Goal: Submit feedback/report problem: Submit feedback/report problem

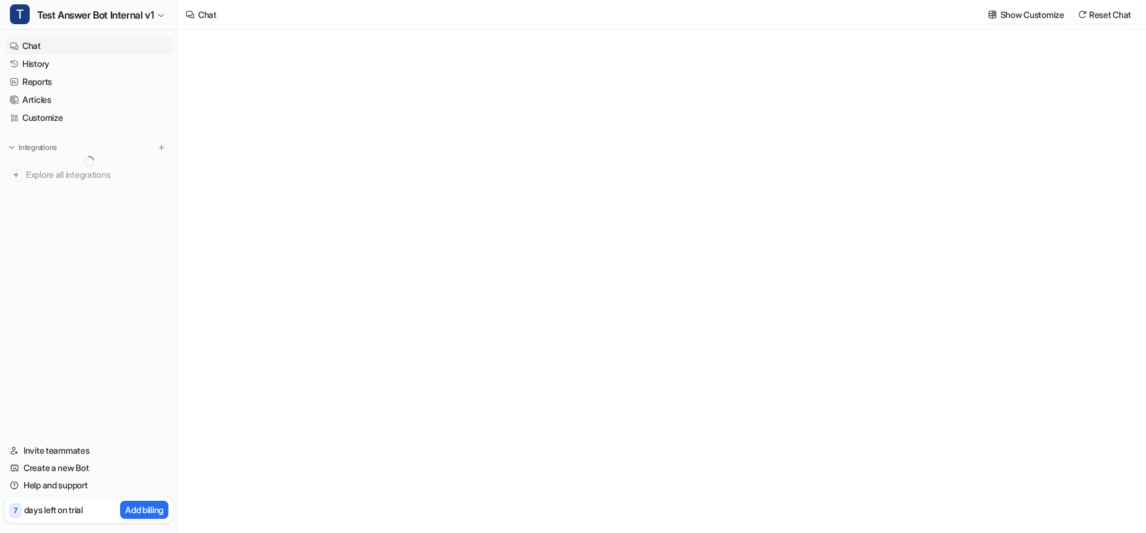
type textarea "**********"
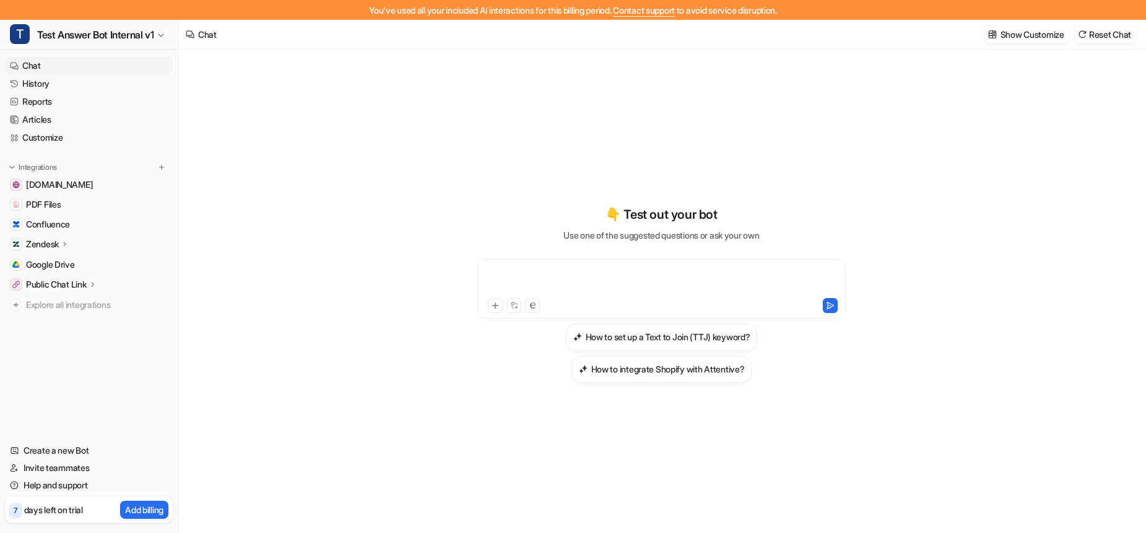
click at [641, 287] on div at bounding box center [662, 281] width 362 height 28
paste div
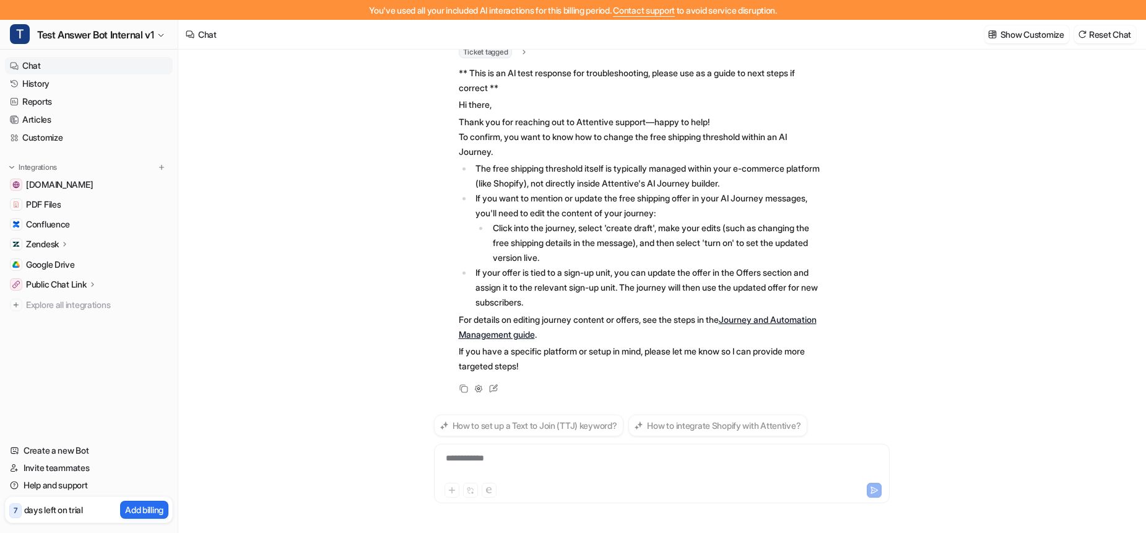
scroll to position [85, 0]
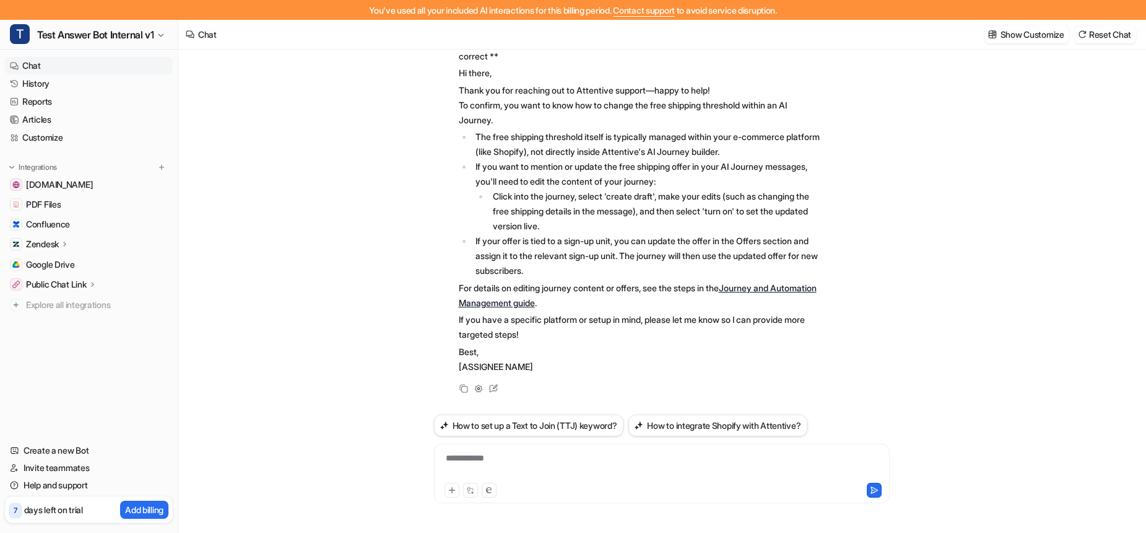
drag, startPoint x: 632, startPoint y: 29, endPoint x: 642, endPoint y: 17, distance: 15.8
click at [632, 29] on div "Chat Show Customize Reset Chat" at bounding box center [662, 35] width 968 height 30
click at [645, 11] on span "Contact support" at bounding box center [644, 10] width 62 height 11
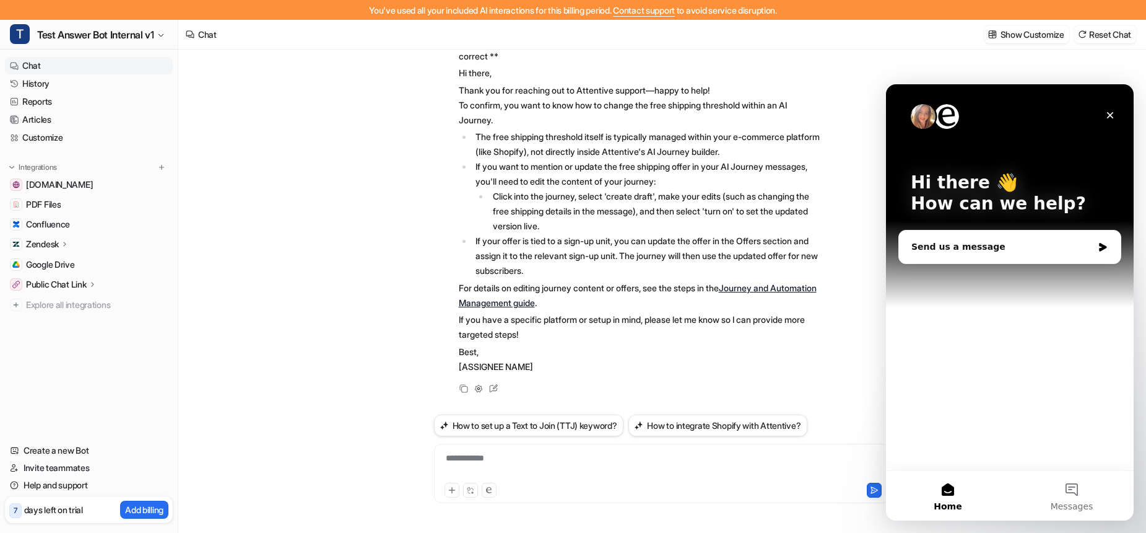
scroll to position [0, 0]
click at [1113, 113] on icon "Close" at bounding box center [1110, 115] width 7 height 7
